Goal: Find specific page/section: Find specific page/section

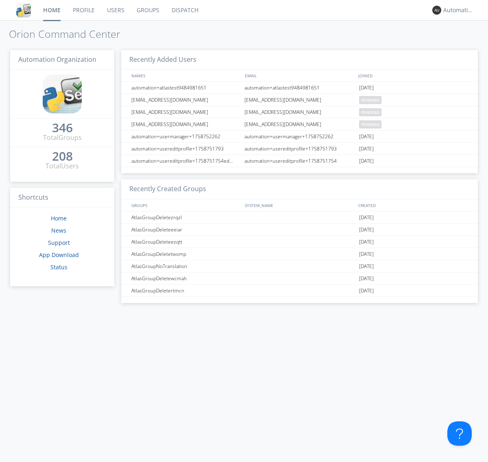
click at [184, 10] on link "Dispatch" at bounding box center [185, 10] width 39 height 20
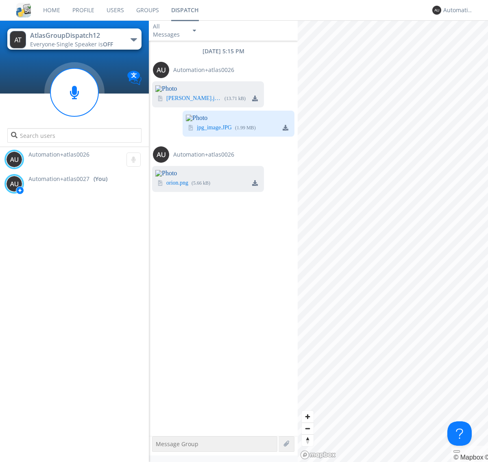
scroll to position [29, 0]
click at [456, 10] on div "Automation+atlas0027" at bounding box center [458, 10] width 30 height 8
